Goal: Transaction & Acquisition: Book appointment/travel/reservation

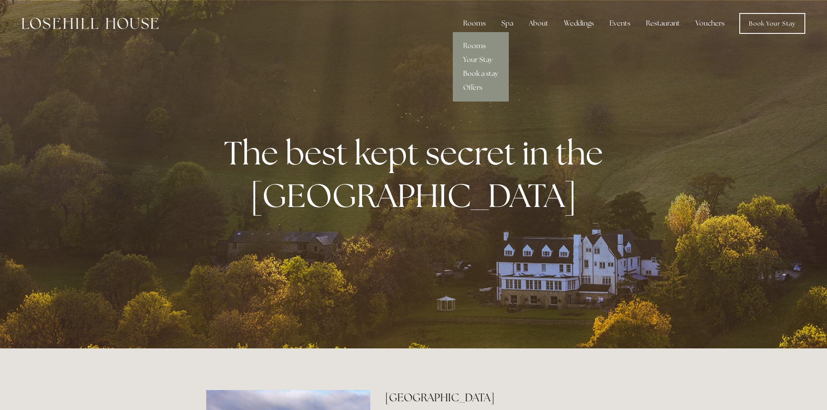
click at [482, 73] on link "Book a stay" at bounding box center [481, 74] width 56 height 14
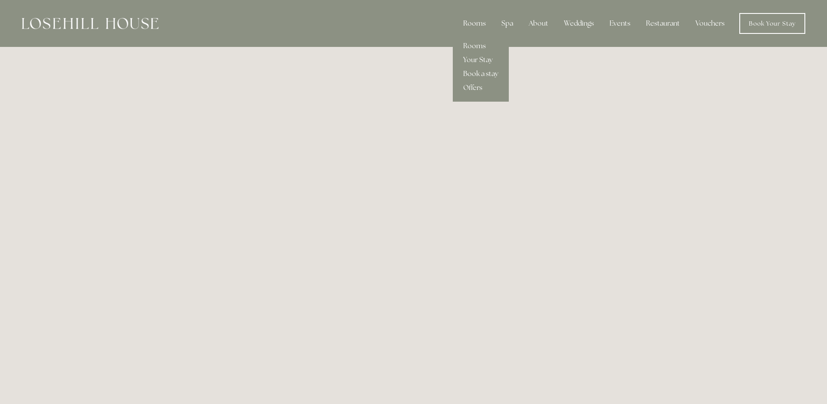
click at [478, 23] on div "Rooms" at bounding box center [474, 23] width 36 height 17
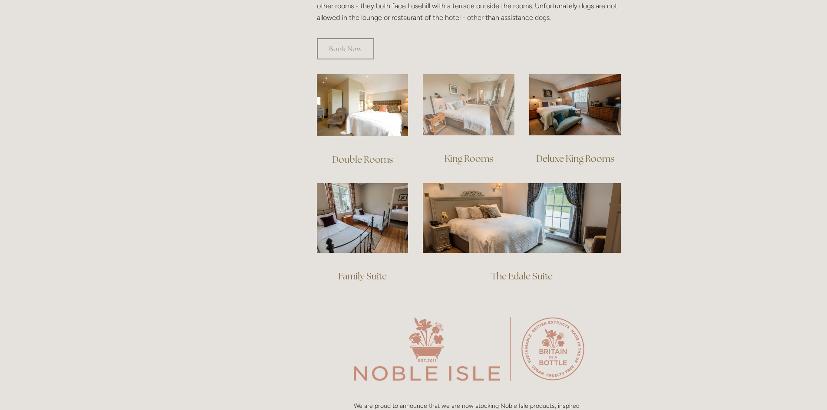
click at [480, 143] on html "Rooms Rooms Your Stay Book a stay Offers Spa Spa About" at bounding box center [413, 391] width 827 height 1911
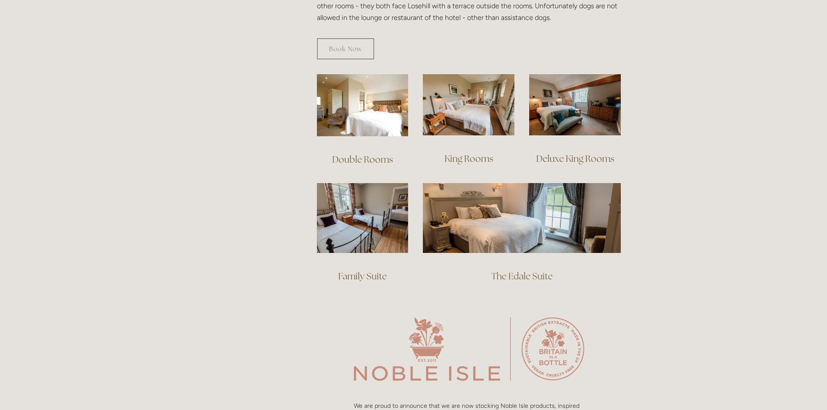
scroll to position [564, 0]
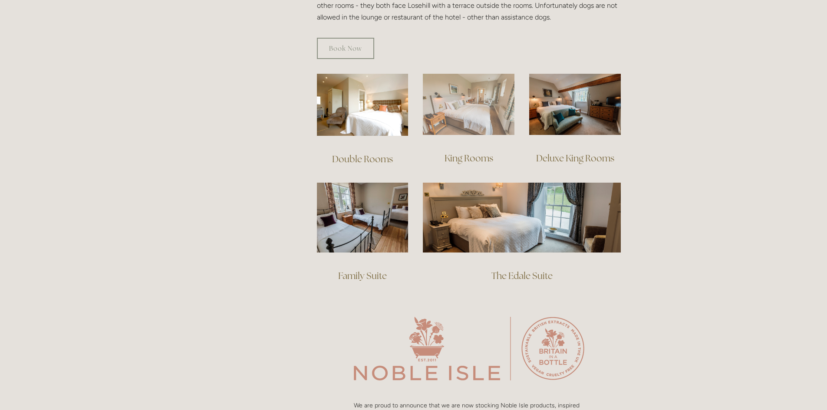
click at [484, 102] on img at bounding box center [469, 104] width 92 height 61
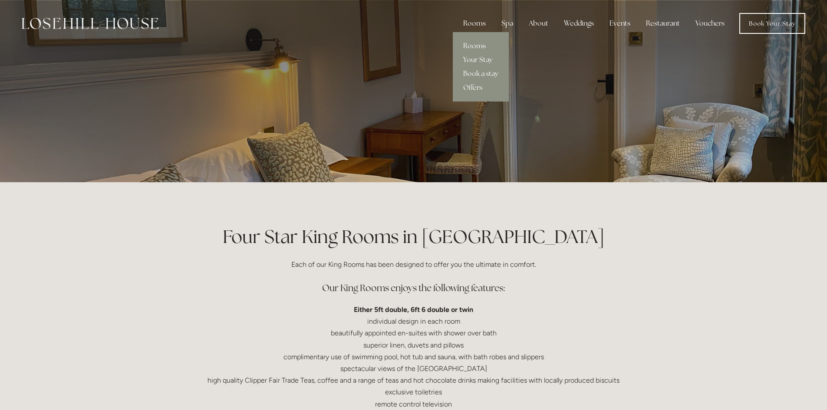
click at [478, 21] on div "Rooms" at bounding box center [474, 23] width 36 height 17
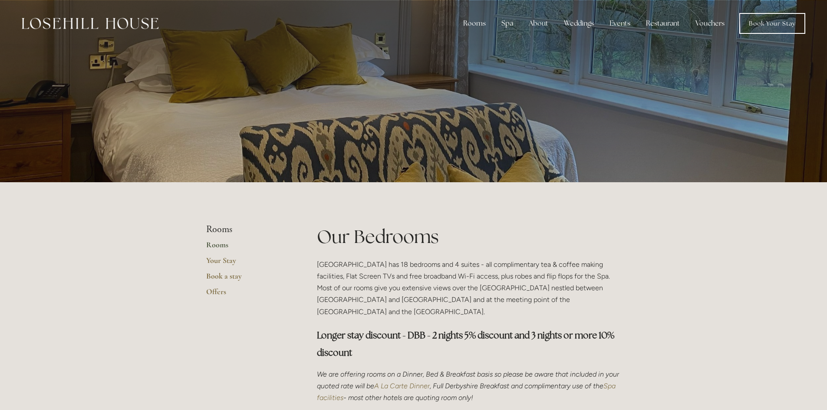
click at [223, 276] on link "Book a stay" at bounding box center [247, 279] width 83 height 16
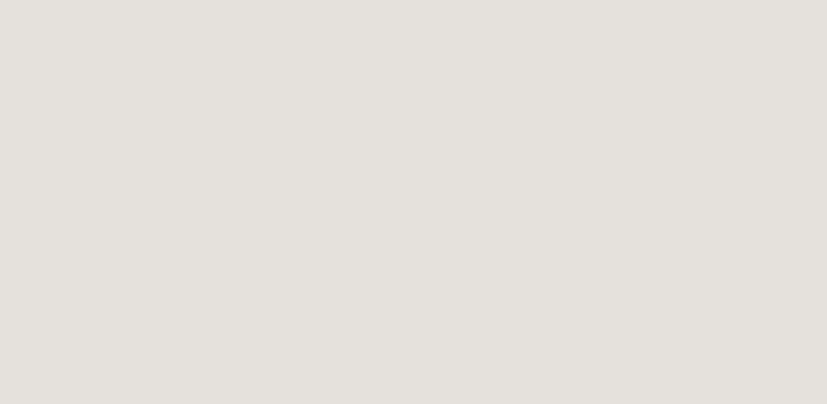
scroll to position [564, 0]
